Goal: Task Accomplishment & Management: Use online tool/utility

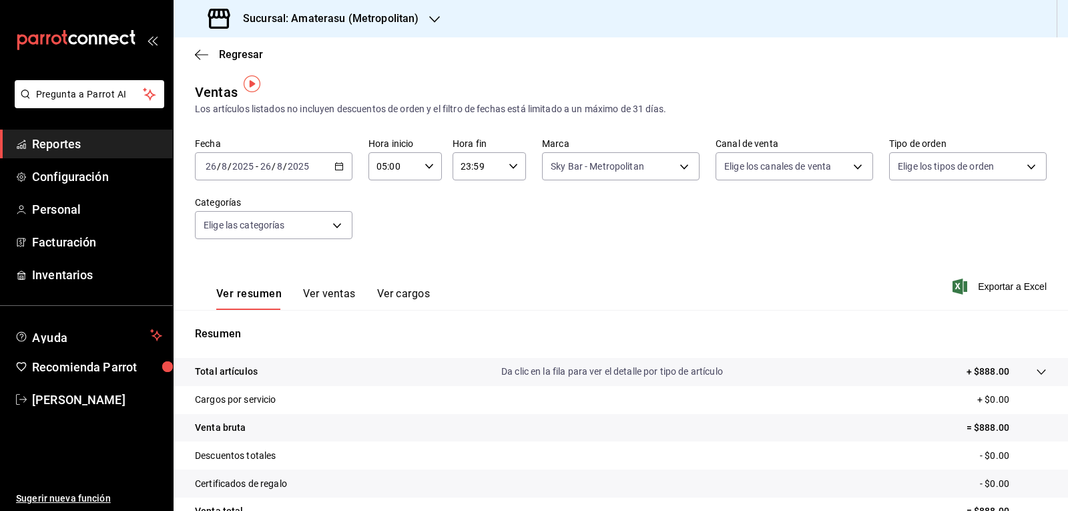
scroll to position [9, 0]
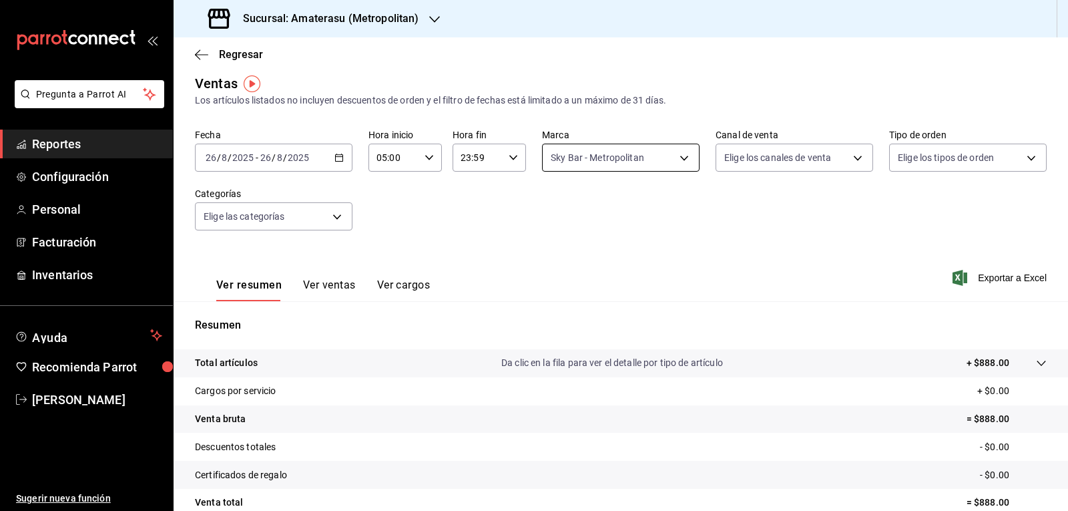
click at [548, 144] on body "Pregunta a Parrot AI Reportes Configuración Personal Facturación Inventarios Ay…" at bounding box center [534, 255] width 1068 height 511
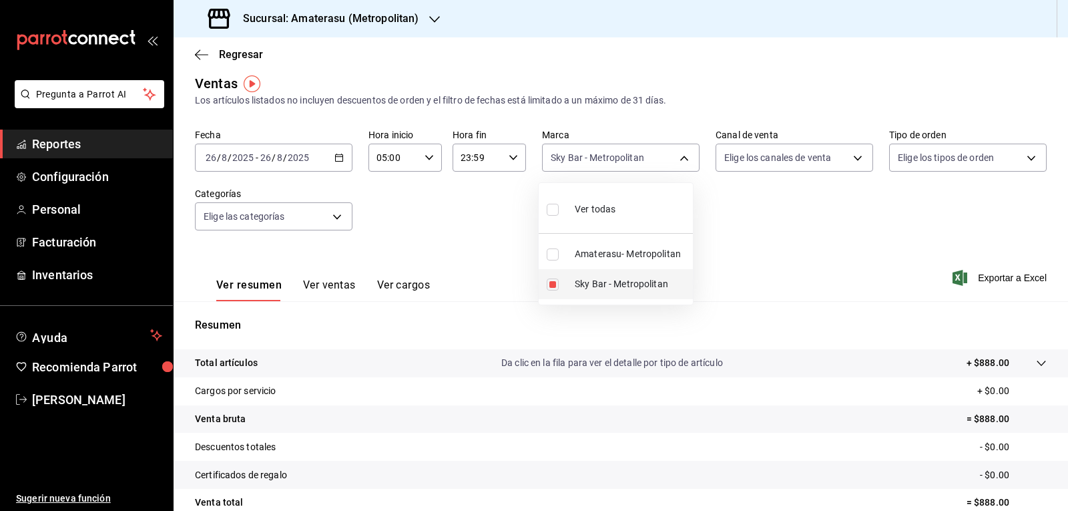
click at [561, 278] on label at bounding box center [555, 284] width 17 height 12
click at [559, 278] on input "checkbox" at bounding box center [553, 284] width 12 height 12
checkbox input "true"
type input "f3afaab8-8c3d-4e49-a299-af9bdf6027b2"
click at [555, 281] on input "checkbox" at bounding box center [553, 284] width 12 height 12
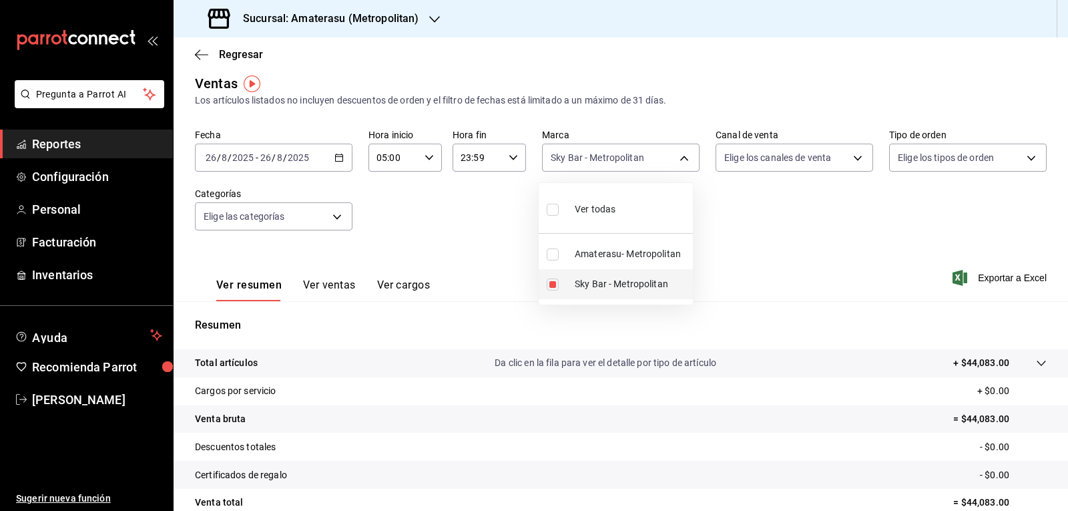
checkbox input "false"
click at [555, 259] on input "checkbox" at bounding box center [553, 254] width 12 height 12
checkbox input "true"
type input "e4cd7fcb-d45b-43ae-a99f-ad4ccfcd9032"
click at [803, 256] on div at bounding box center [534, 255] width 1068 height 511
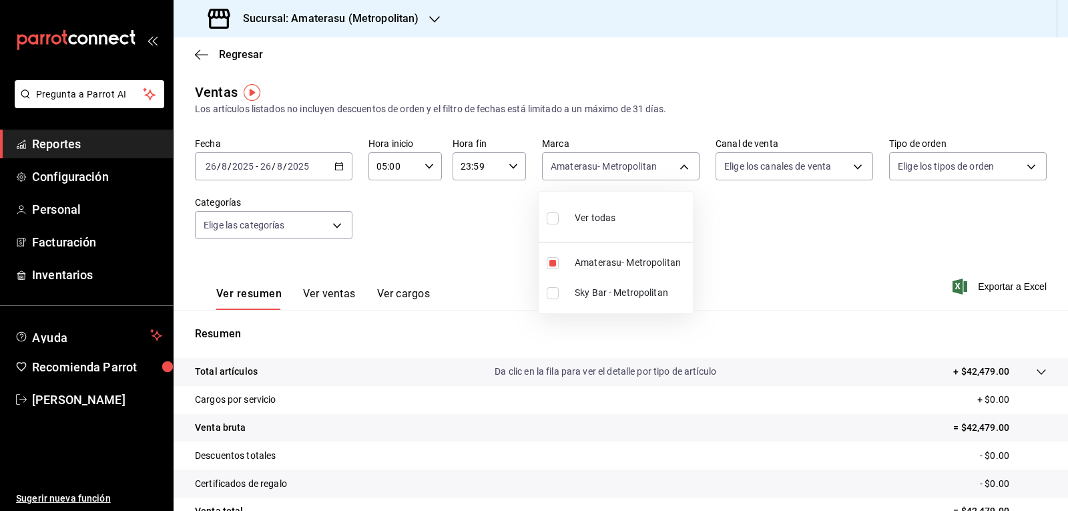
click at [556, 164] on body "Pregunta a Parrot AI Reportes Configuración Personal Facturación Inventarios Ay…" at bounding box center [534, 255] width 1068 height 511
click at [575, 252] on li "Amaterasu- Metropolitan" at bounding box center [616, 263] width 154 height 30
checkbox input "false"
click at [562, 298] on label at bounding box center [555, 293] width 17 height 12
click at [559, 298] on input "checkbox" at bounding box center [553, 293] width 12 height 12
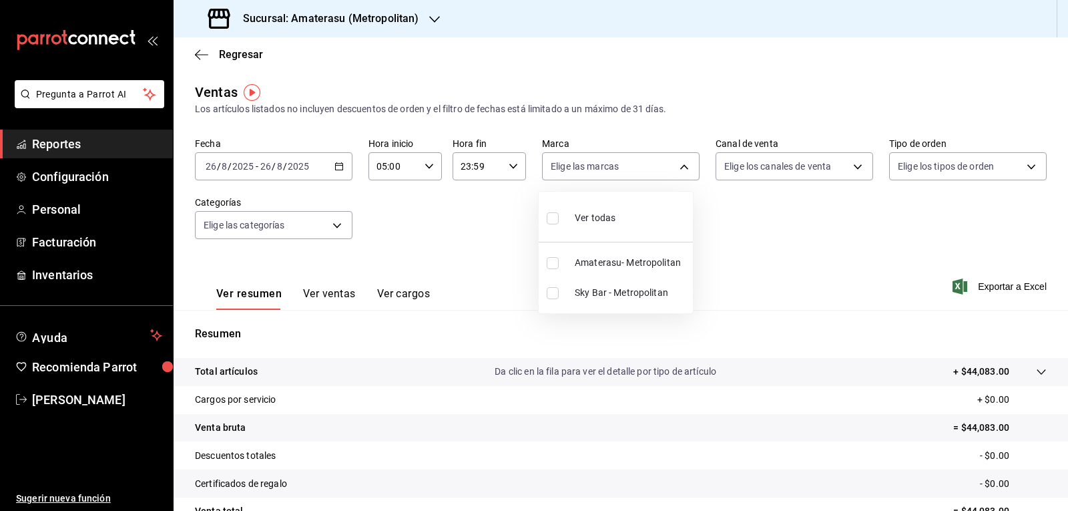
checkbox input "false"
click at [562, 298] on label at bounding box center [555, 293] width 17 height 12
click at [559, 298] on input "checkbox" at bounding box center [553, 293] width 12 height 12
checkbox input "false"
click at [553, 295] on input "checkbox" at bounding box center [553, 293] width 12 height 12
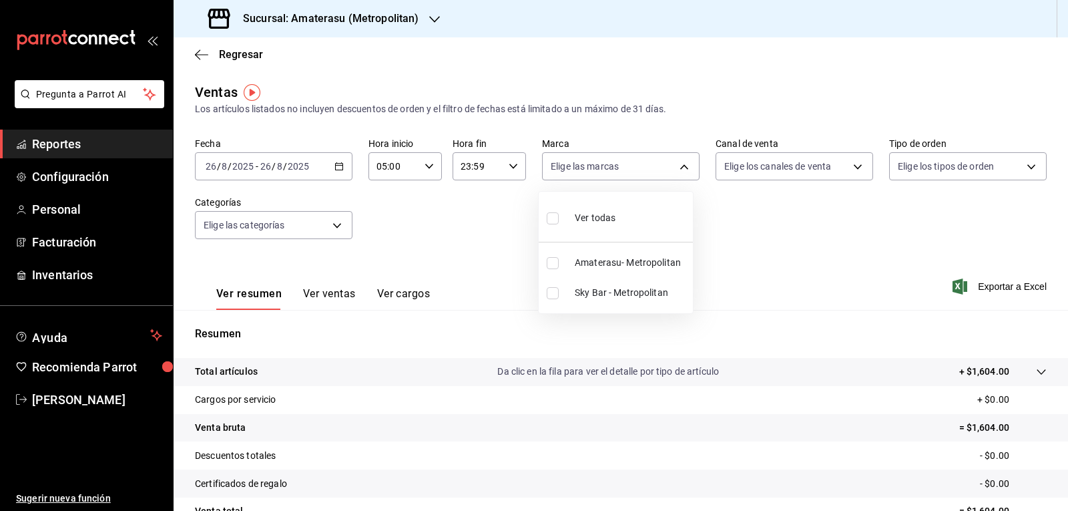
checkbox input "true"
type input "f3afaab8-8c3d-4e49-a299-af9bdf6027b2"
click at [776, 252] on div at bounding box center [534, 255] width 1068 height 511
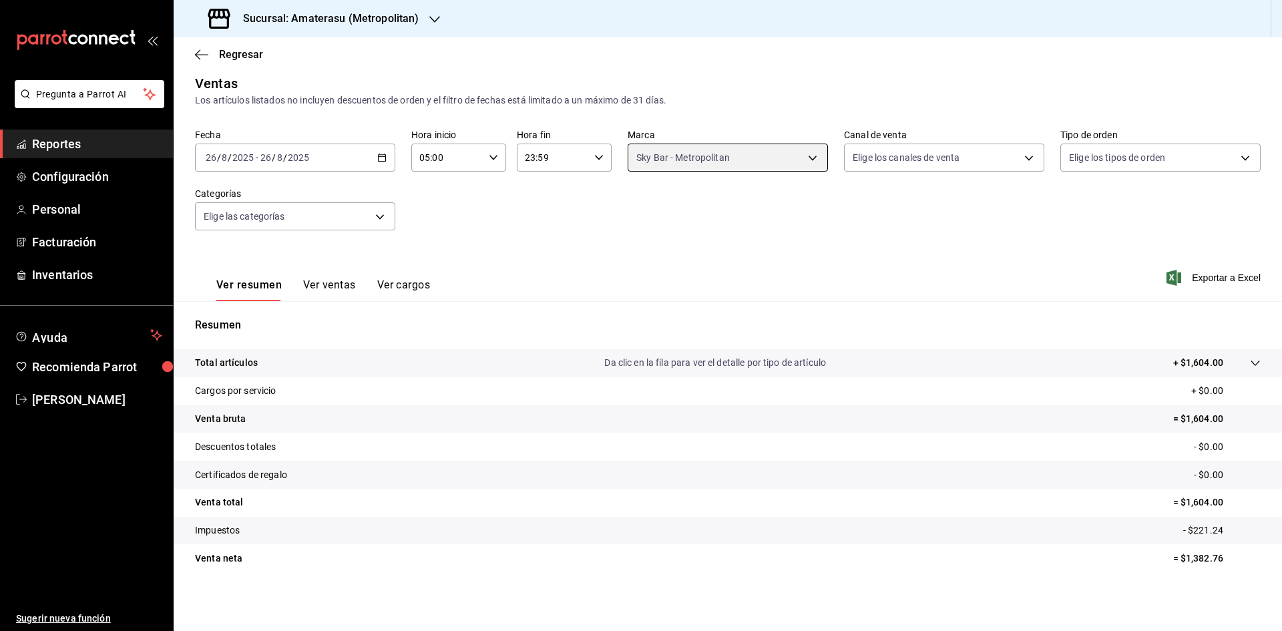
scroll to position [9, 0]
